Goal: Check status

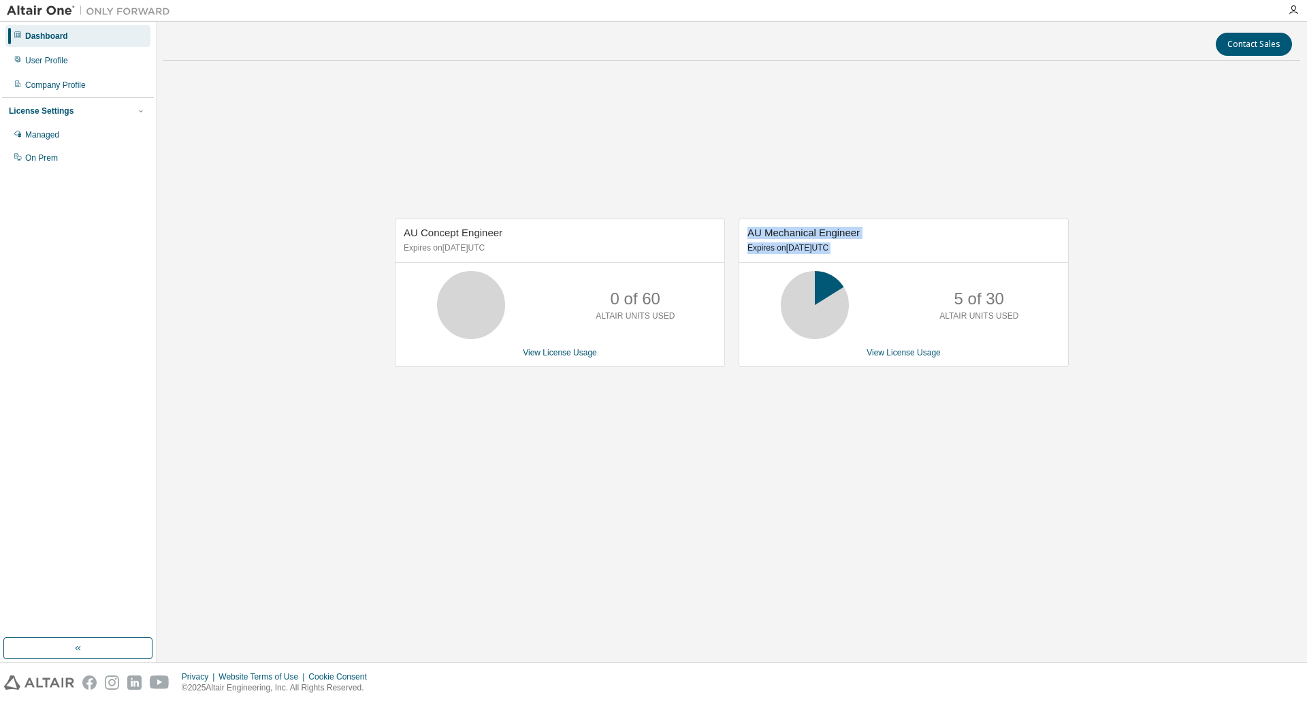
drag, startPoint x: 723, startPoint y: 327, endPoint x: 732, endPoint y: 316, distance: 14.0
click at [732, 316] on div "AU Concept Engineer Expires on [DATE] UTC 0 of 60 ALTAIR UNITS USED View Licens…" at bounding box center [724, 299] width 687 height 163
click at [788, 155] on div "AU Concept Engineer Expires on [DATE] UTC 0 of 60 ALTAIR UNITS USED View Licens…" at bounding box center [731, 299] width 1136 height 456
